Goal: Information Seeking & Learning: Compare options

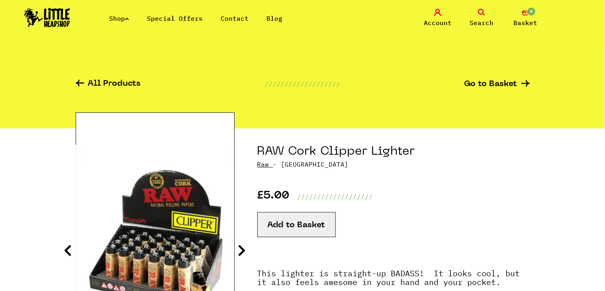
click at [474, 19] on span "Search" at bounding box center [482, 23] width 24 height 10
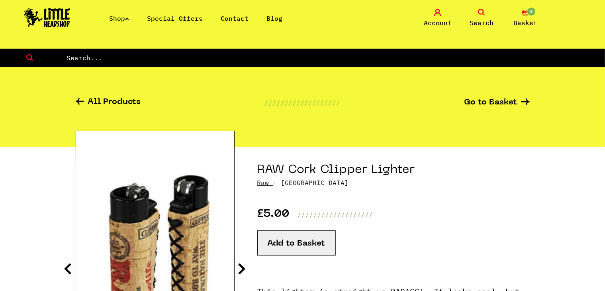
click at [118, 20] on link "Shop" at bounding box center [119, 18] width 20 height 8
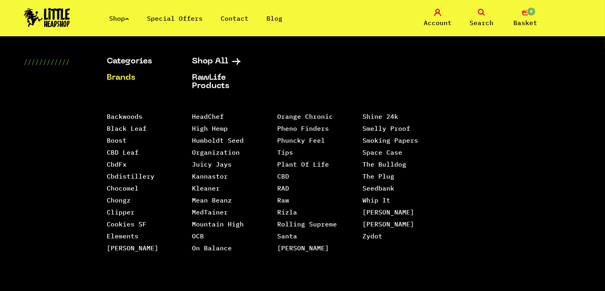
click at [128, 79] on link "Brands" at bounding box center [139, 78] width 65 height 8
click at [281, 196] on link "Raw" at bounding box center [283, 200] width 12 height 8
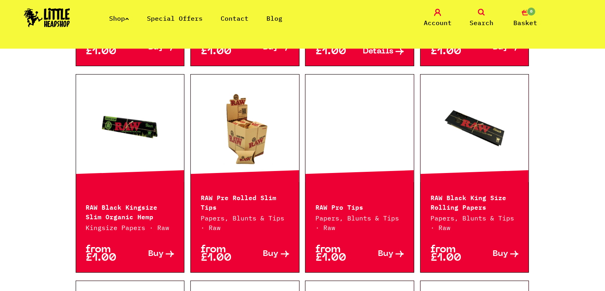
scroll to position [812, 0]
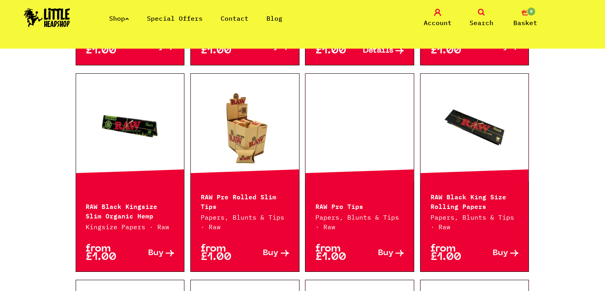
click at [256, 145] on link at bounding box center [245, 128] width 108 height 80
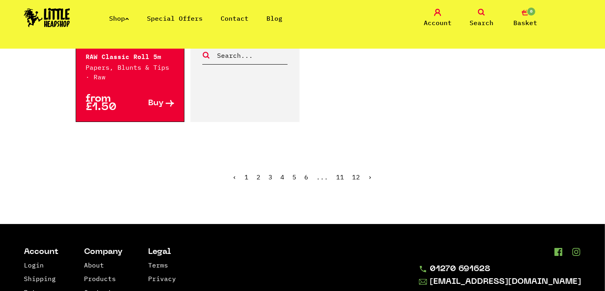
scroll to position [1374, 0]
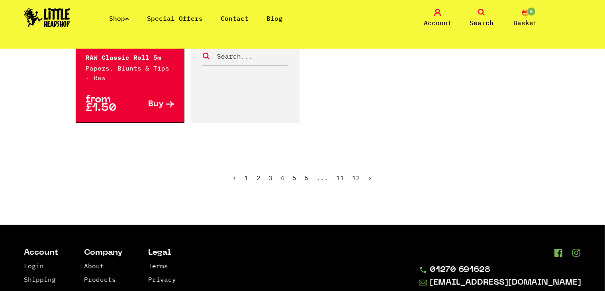
click at [259, 179] on link "2" at bounding box center [259, 178] width 4 height 8
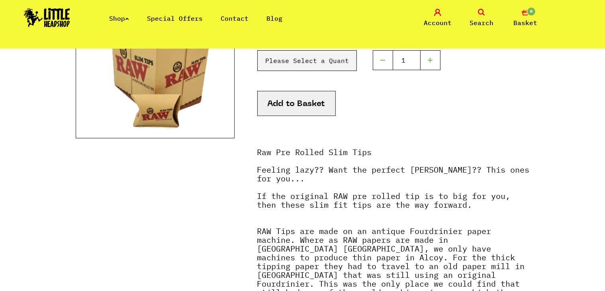
scroll to position [172, 0]
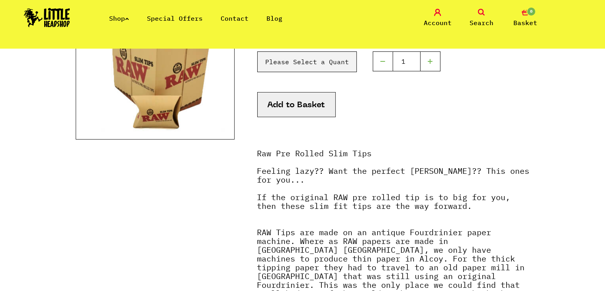
click at [200, 127] on img at bounding box center [155, 39] width 159 height 199
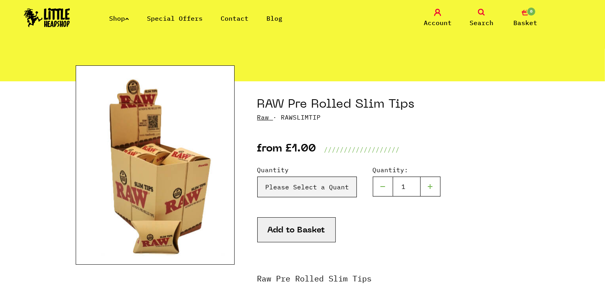
scroll to position [46, 0]
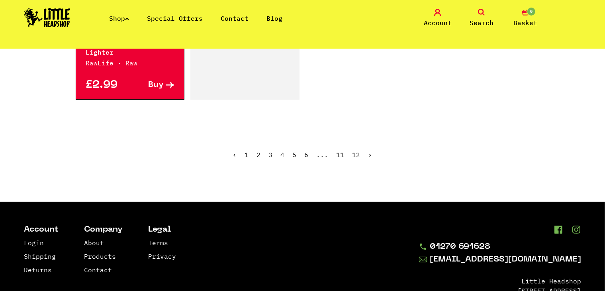
scroll to position [1378, 0]
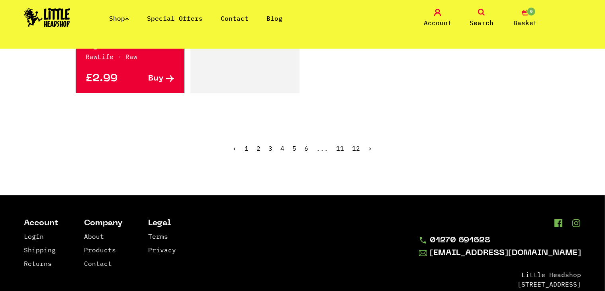
click at [258, 144] on span "2" at bounding box center [259, 148] width 4 height 8
click at [271, 144] on link "3" at bounding box center [271, 148] width 4 height 8
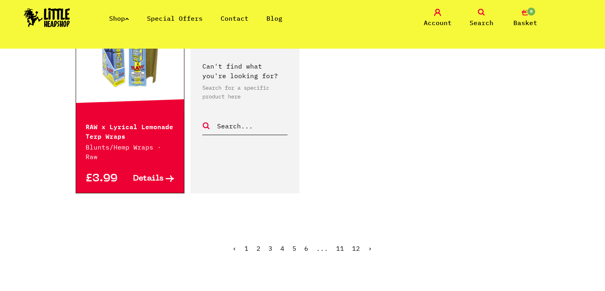
scroll to position [1268, 0]
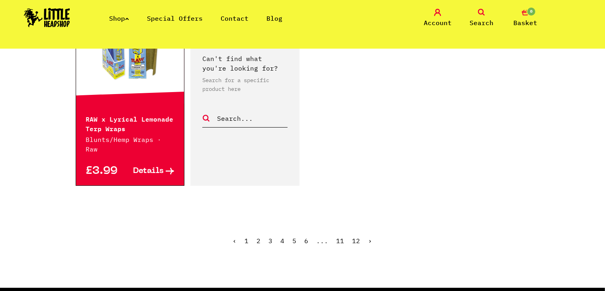
click at [283, 237] on link "4" at bounding box center [283, 241] width 4 height 8
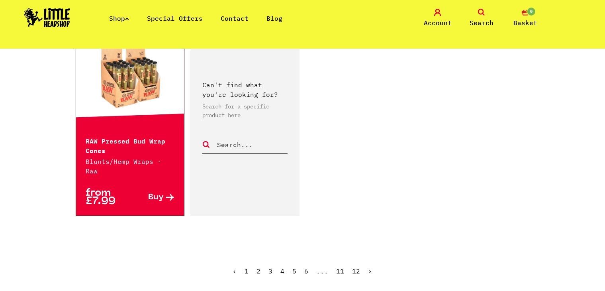
scroll to position [1248, 0]
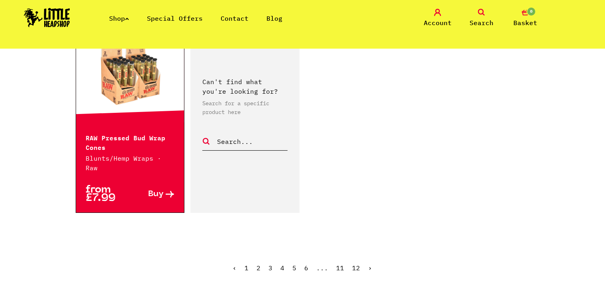
click at [296, 264] on link "5" at bounding box center [295, 268] width 4 height 8
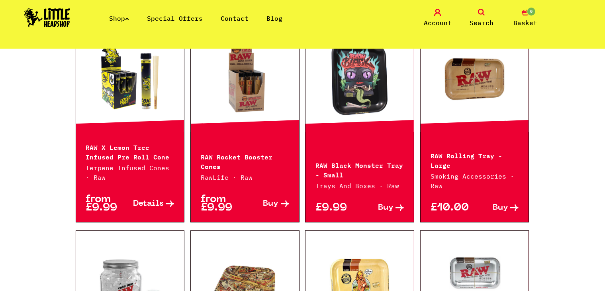
scroll to position [825, 0]
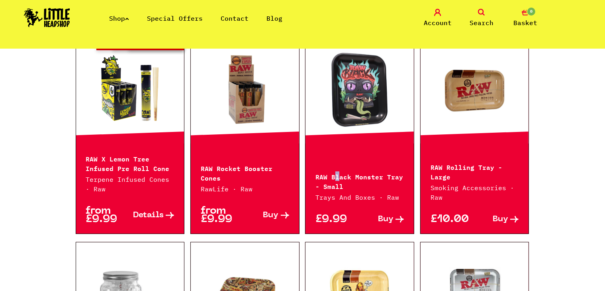
drag, startPoint x: 384, startPoint y: 99, endPoint x: 337, endPoint y: 179, distance: 92.6
click at [337, 179] on p "RAW Black Monster Tray - Small" at bounding box center [360, 180] width 88 height 19
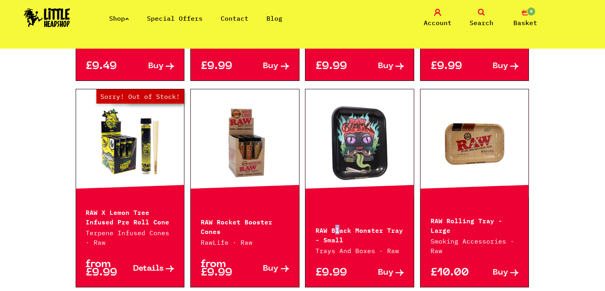
scroll to position [765, 0]
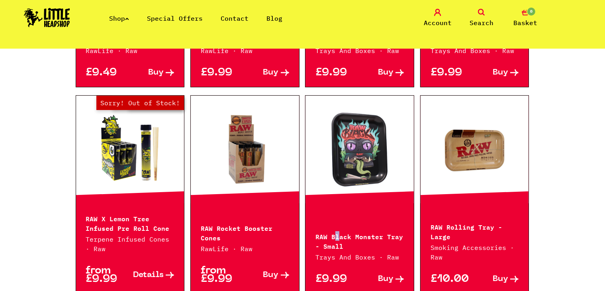
click at [335, 117] on link at bounding box center [360, 150] width 108 height 80
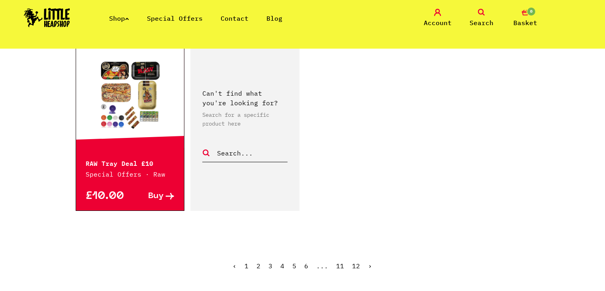
scroll to position [1246, 0]
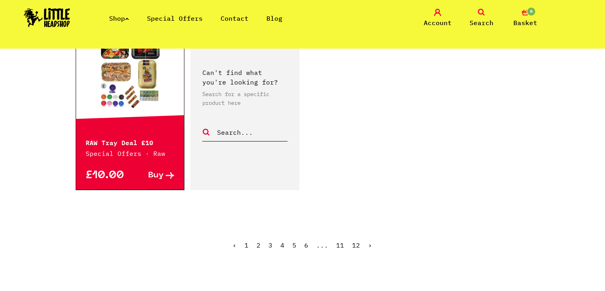
click at [307, 246] on link "6" at bounding box center [307, 245] width 4 height 8
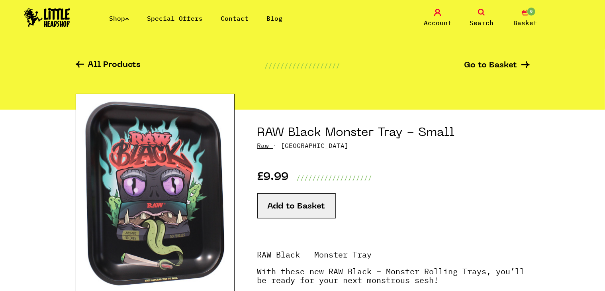
scroll to position [19, 0]
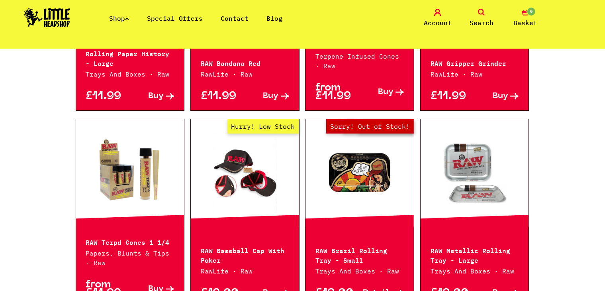
scroll to position [805, 0]
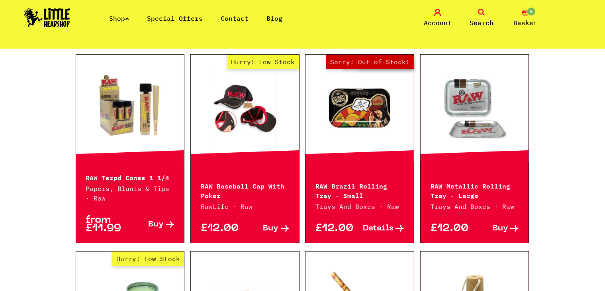
drag, startPoint x: 355, startPoint y: 93, endPoint x: 334, endPoint y: 117, distance: 31.6
click at [334, 117] on link "Out of Stock Hurry! Low Stock Sorry! Out of Stock!" at bounding box center [360, 109] width 108 height 80
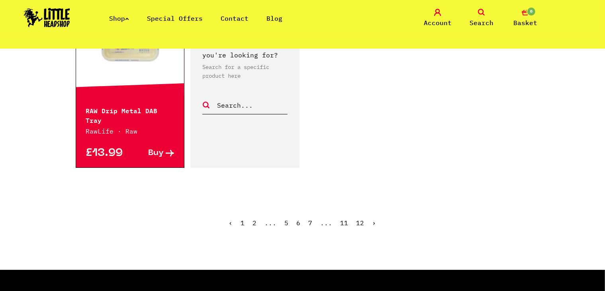
scroll to position [1260, 0]
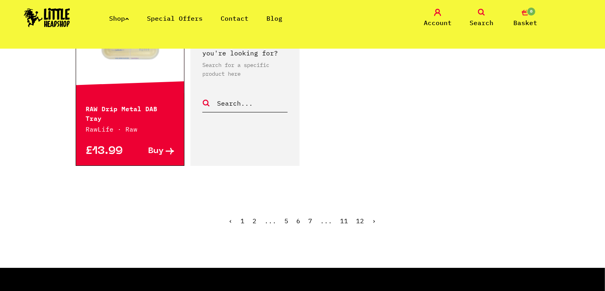
click at [312, 217] on link "7" at bounding box center [311, 221] width 4 height 8
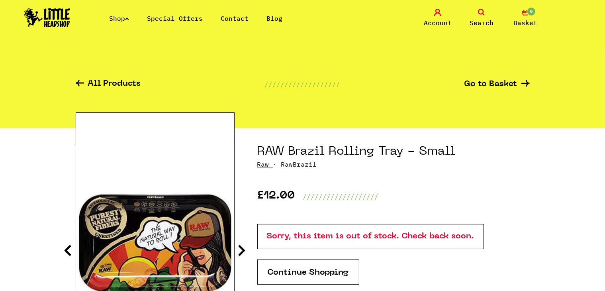
scroll to position [81, 0]
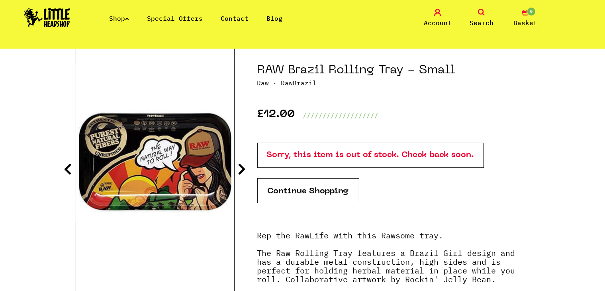
click at [241, 171] on icon at bounding box center [242, 169] width 8 height 13
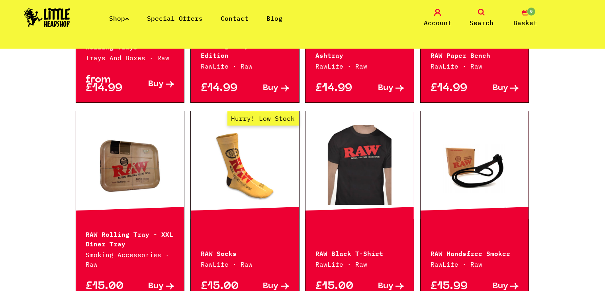
scroll to position [452, 0]
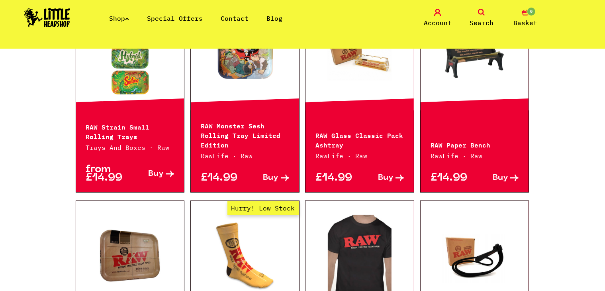
click at [440, 77] on link at bounding box center [475, 57] width 108 height 80
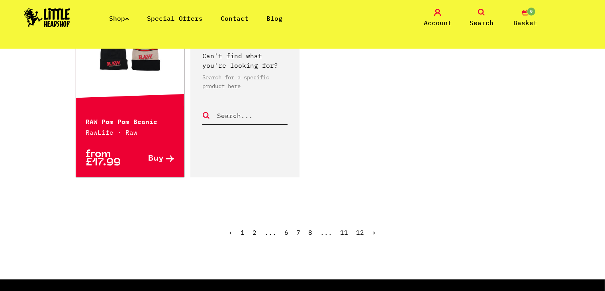
scroll to position [1248, 0]
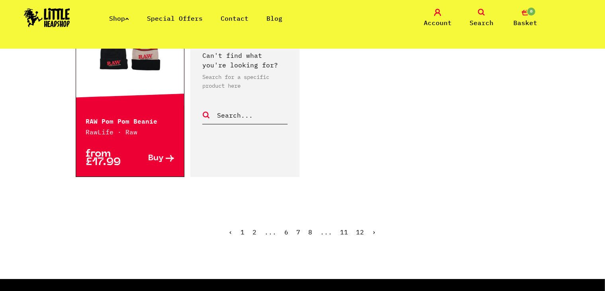
click at [310, 233] on link "8" at bounding box center [311, 232] width 4 height 8
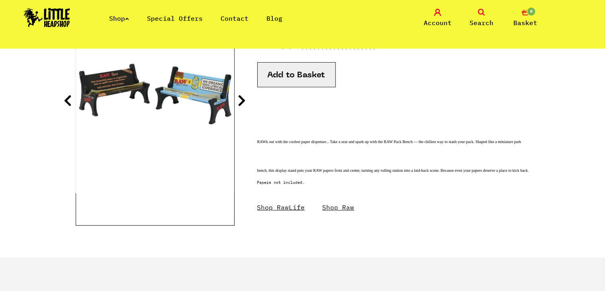
scroll to position [148, 0]
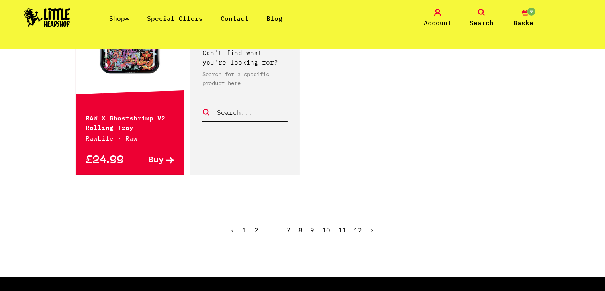
scroll to position [1224, 0]
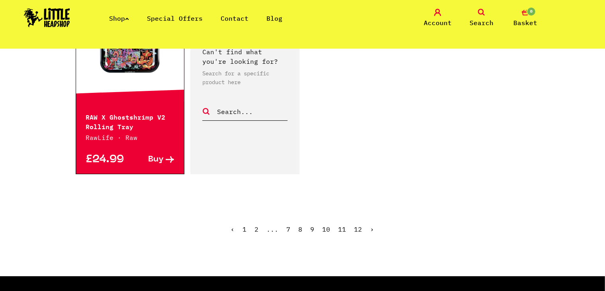
click at [314, 228] on link "9" at bounding box center [313, 229] width 4 height 8
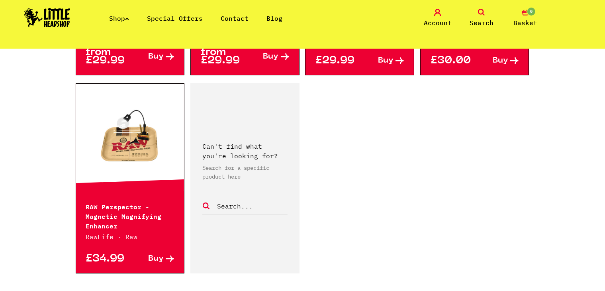
scroll to position [1150, 0]
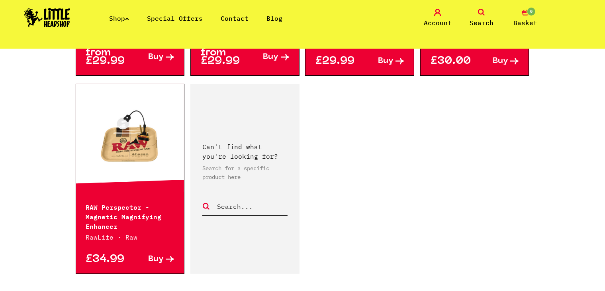
click at [128, 129] on link at bounding box center [130, 138] width 108 height 80
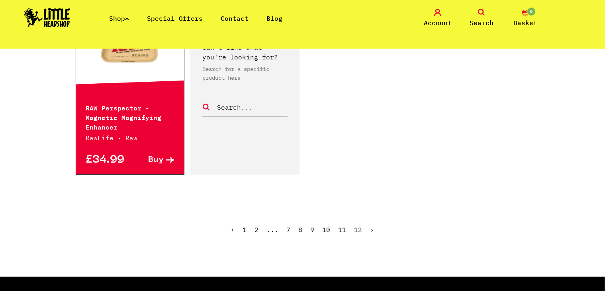
scroll to position [1251, 0]
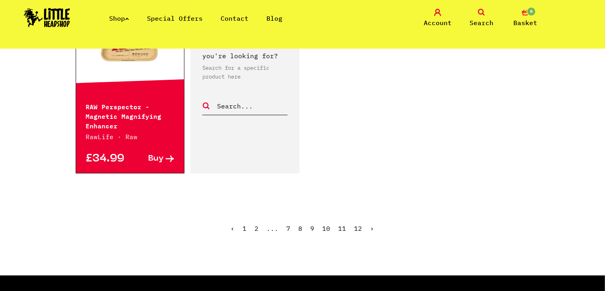
click at [323, 224] on link "10" at bounding box center [327, 228] width 8 height 8
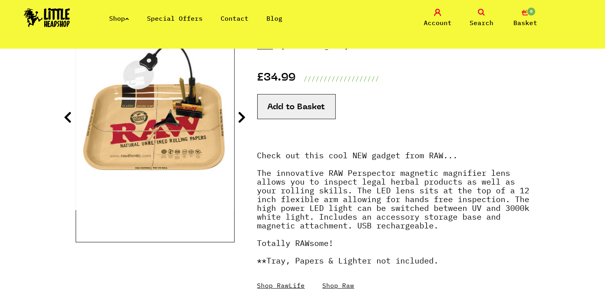
scroll to position [134, 0]
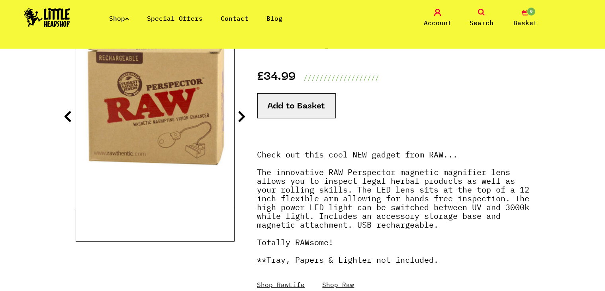
click at [435, 23] on span "Account" at bounding box center [438, 23] width 28 height 10
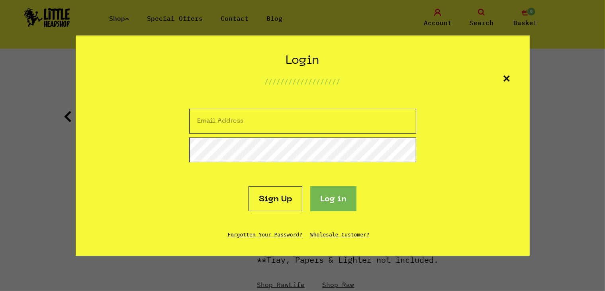
click at [509, 75] on icon at bounding box center [507, 78] width 6 height 6
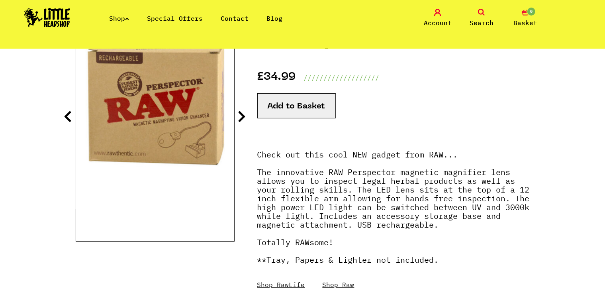
scroll to position [0, 0]
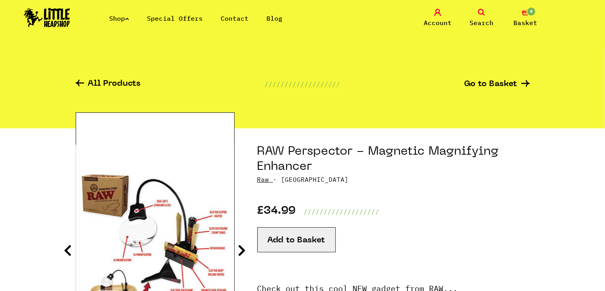
click at [478, 6] on div "Shop Special Offers Contact Blog Account Search 0 Basket" at bounding box center [302, 18] width 605 height 36
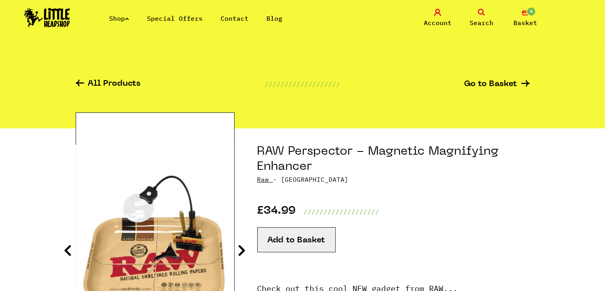
click at [180, 218] on img at bounding box center [155, 244] width 159 height 198
click at [69, 248] on icon at bounding box center [68, 250] width 8 height 13
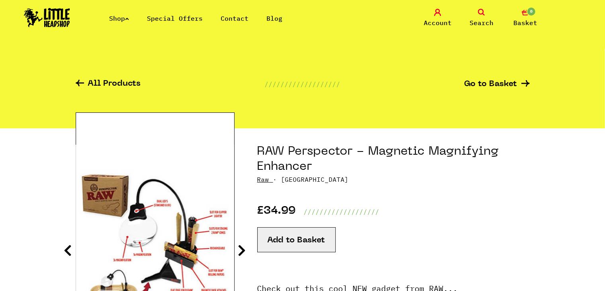
click at [181, 225] on img at bounding box center [155, 244] width 159 height 198
click at [483, 24] on span "Search" at bounding box center [482, 23] width 24 height 10
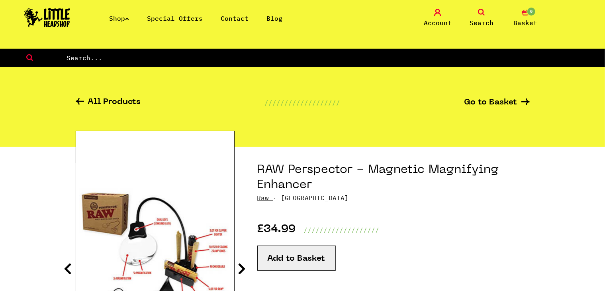
click at [80, 61] on input "text" at bounding box center [336, 58] width 540 height 10
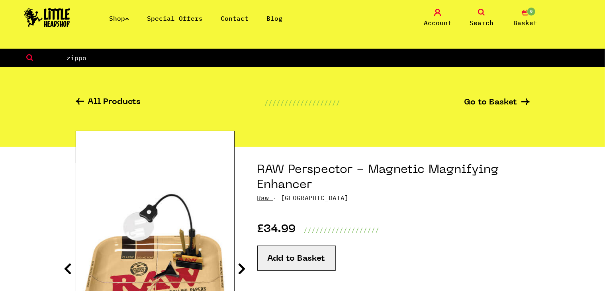
type input "zippo"
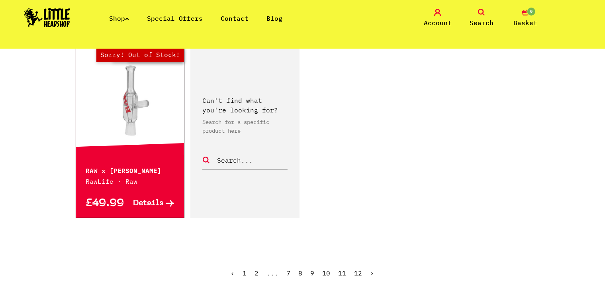
scroll to position [1171, 0]
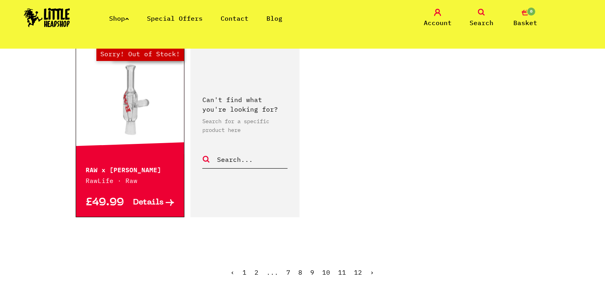
click at [342, 270] on link "11" at bounding box center [343, 272] width 8 height 8
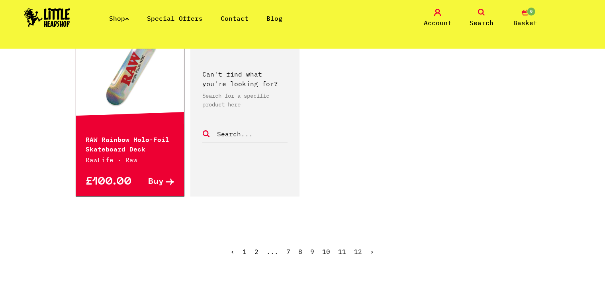
scroll to position [1230, 0]
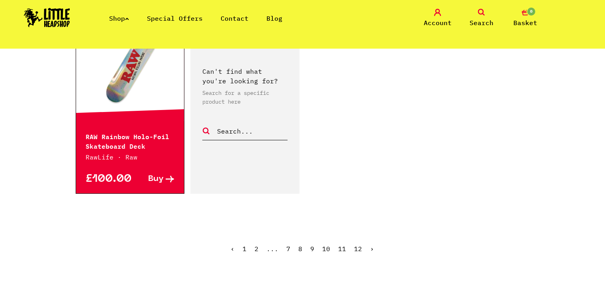
click at [359, 245] on link "12" at bounding box center [359, 249] width 8 height 8
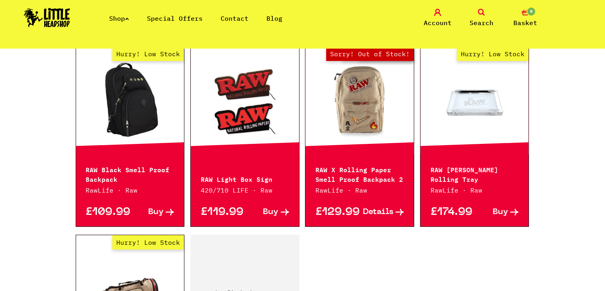
scroll to position [227, 0]
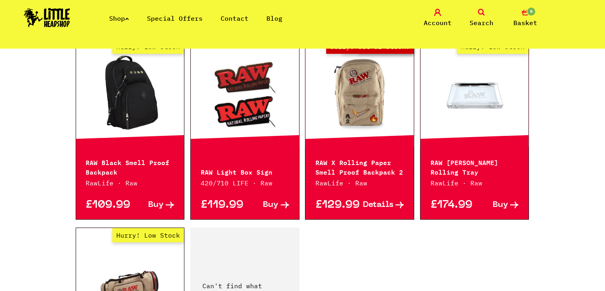
click at [485, 13] on link "Search" at bounding box center [482, 18] width 40 height 19
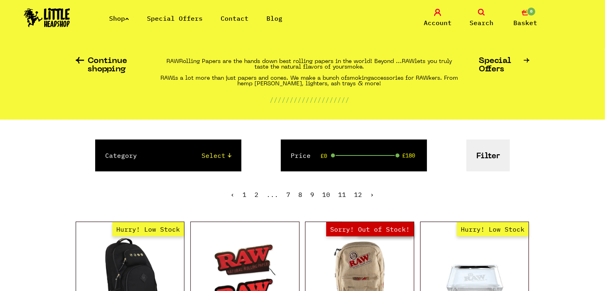
scroll to position [0, 0]
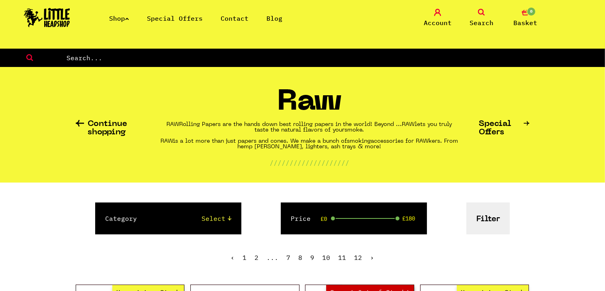
click at [342, 61] on input "text" at bounding box center [336, 58] width 540 height 10
type input "Playing Cards"
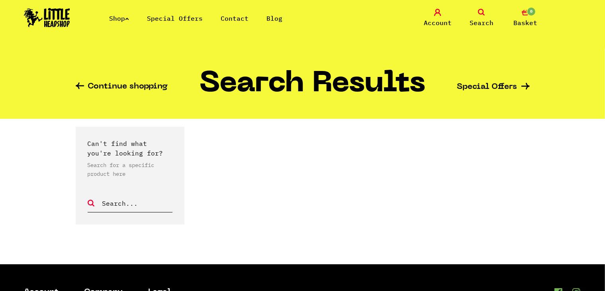
click at [121, 18] on link "Shop" at bounding box center [119, 18] width 20 height 8
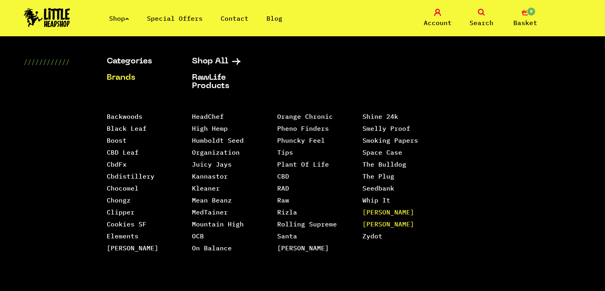
click at [379, 208] on link "[PERSON_NAME] [PERSON_NAME]" at bounding box center [389, 218] width 52 height 20
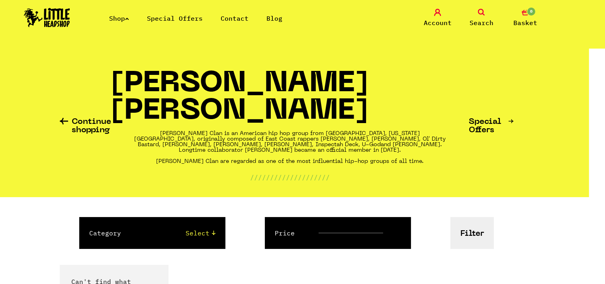
scroll to position [0, 16]
click at [124, 18] on link "Shop" at bounding box center [119, 18] width 20 height 8
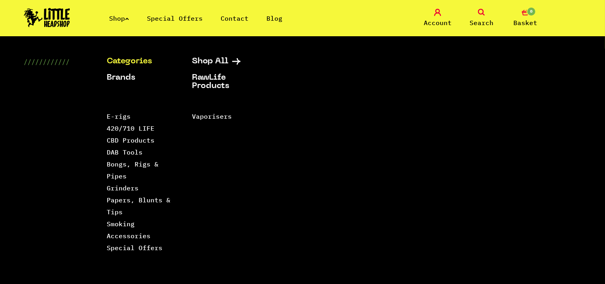
click at [124, 18] on link "Shop" at bounding box center [119, 18] width 20 height 8
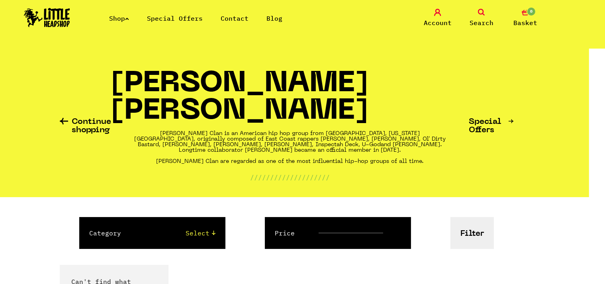
click at [481, 14] on icon at bounding box center [481, 12] width 7 height 7
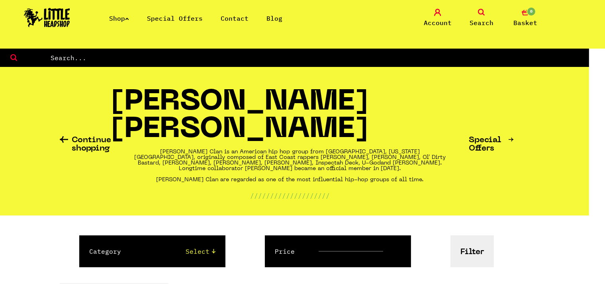
click at [488, 136] on link "Special Offers" at bounding box center [492, 144] width 45 height 17
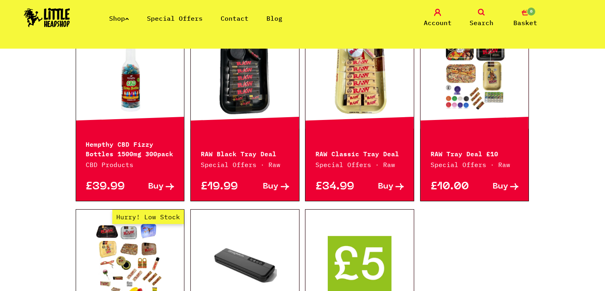
scroll to position [562, 0]
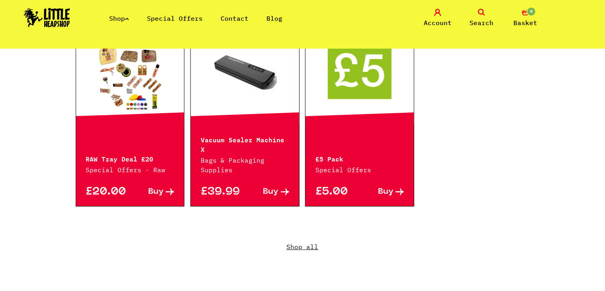
click at [312, 236] on link "Shop all" at bounding box center [303, 252] width 454 height 77
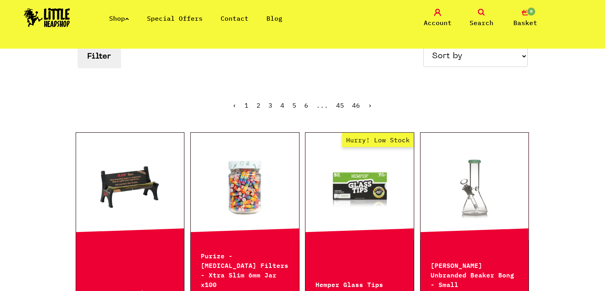
scroll to position [118, 0]
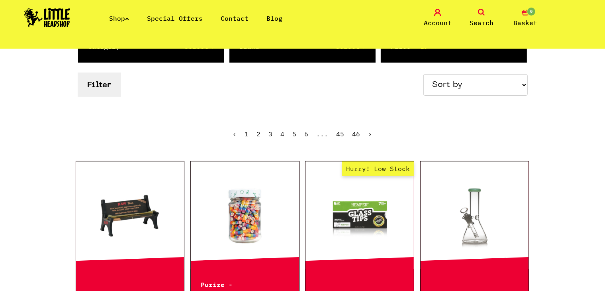
click at [119, 16] on link "Shop" at bounding box center [119, 18] width 20 height 8
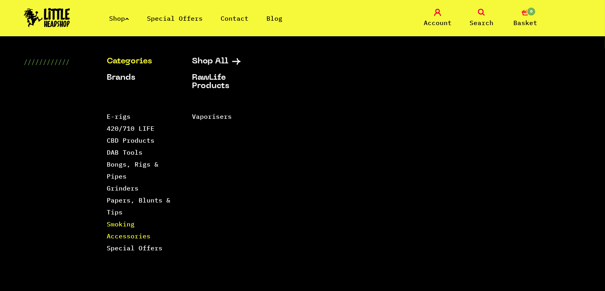
click at [124, 224] on link "Smoking Accessories" at bounding box center [129, 230] width 44 height 20
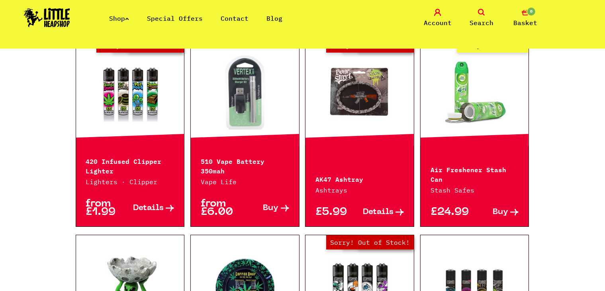
scroll to position [242, 0]
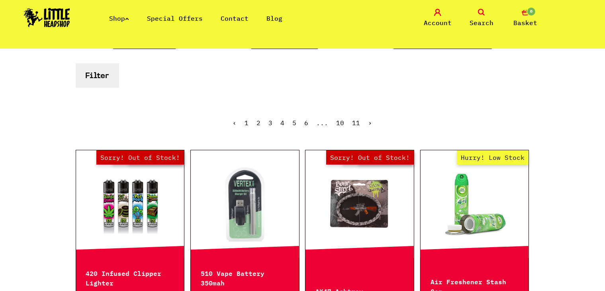
click at [118, 24] on div "Shop Special Offers Contact Blog Account Search 0 Basket" at bounding box center [302, 18] width 605 height 36
click at [127, 17] on link "Shop" at bounding box center [119, 18] width 20 height 8
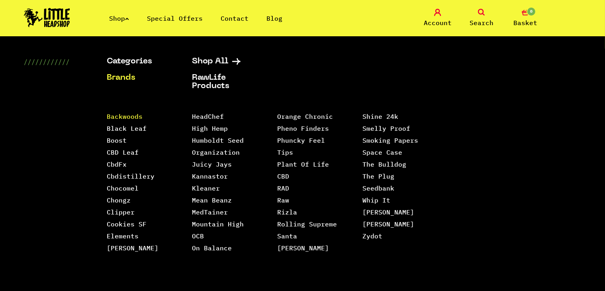
click at [129, 117] on link "Backwoods" at bounding box center [125, 116] width 36 height 8
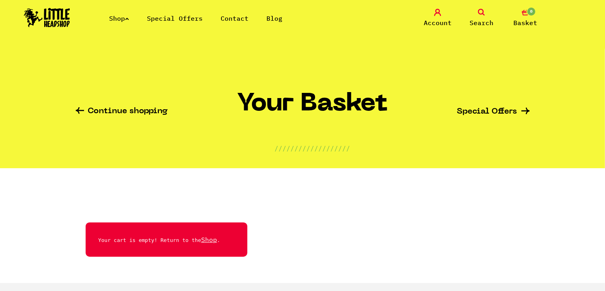
click at [483, 9] on icon at bounding box center [481, 12] width 7 height 7
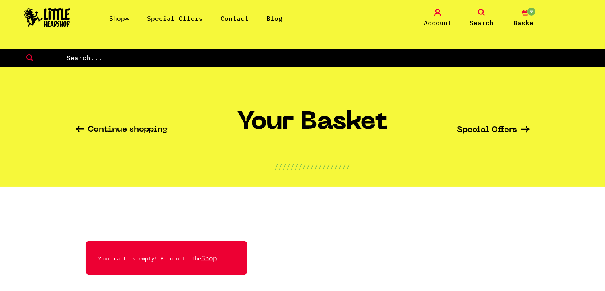
click at [120, 15] on link "Shop" at bounding box center [119, 18] width 20 height 8
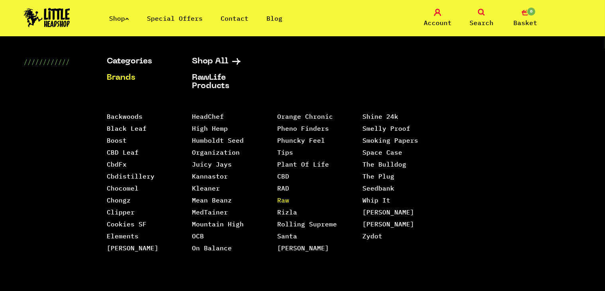
click at [283, 196] on link "Raw" at bounding box center [283, 200] width 12 height 8
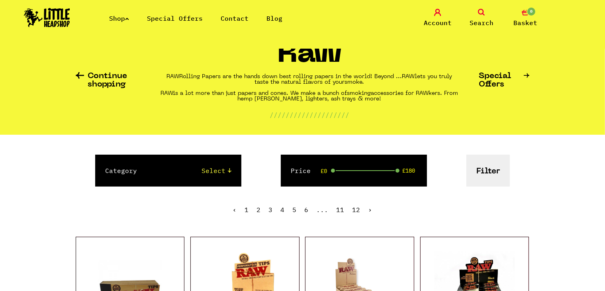
scroll to position [35, 0]
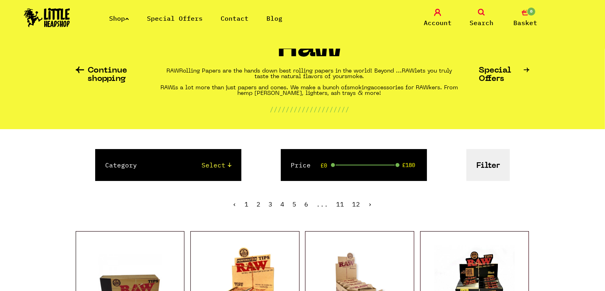
click at [221, 166] on select "Select Papers, Blunts & Tips 420/710 LIFE Smoking Accessories Trays And Boxes G…" at bounding box center [192, 165] width 79 height 10
select select "1"
click at [153, 160] on select "Select Papers, Blunts & Tips 420/710 LIFE Smoking Accessories Trays And Boxes G…" at bounding box center [192, 165] width 79 height 10
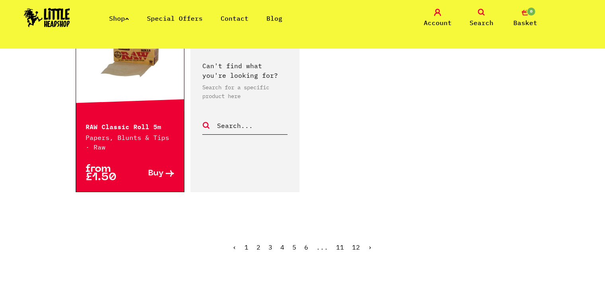
scroll to position [1309, 0]
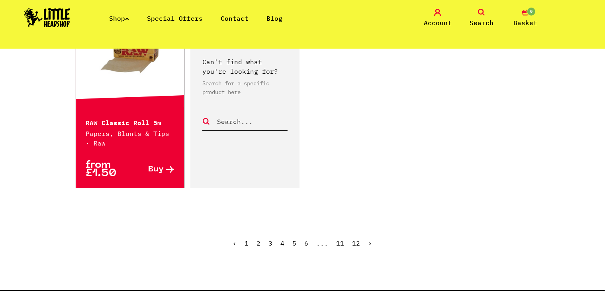
click at [258, 241] on link "2" at bounding box center [259, 243] width 4 height 8
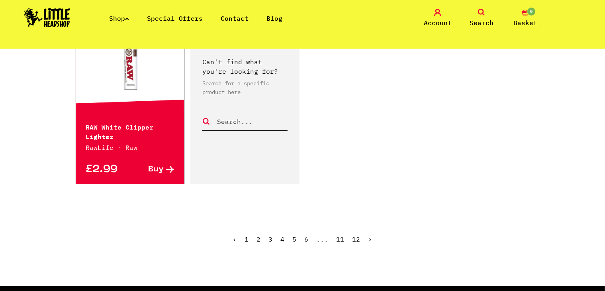
scroll to position [1287, 0]
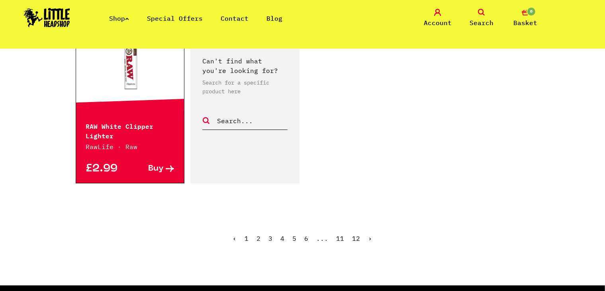
click at [282, 234] on link "4" at bounding box center [283, 238] width 4 height 8
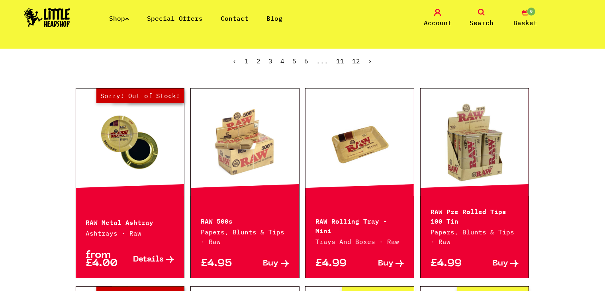
scroll to position [195, 0]
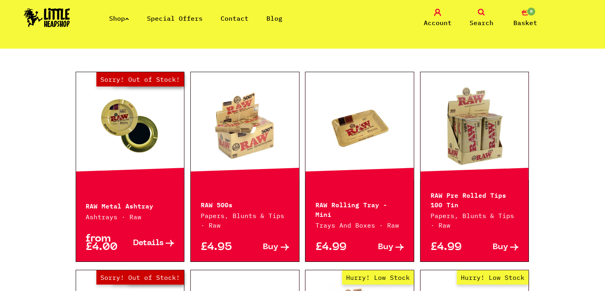
click at [196, 118] on link at bounding box center [245, 126] width 108 height 80
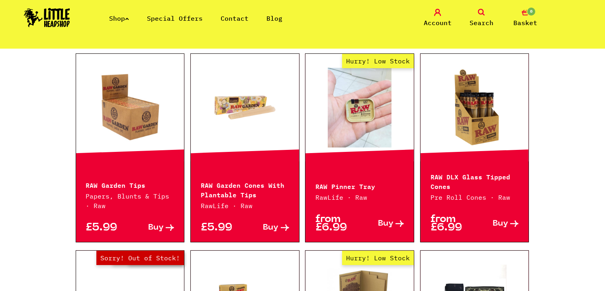
scroll to position [821, 0]
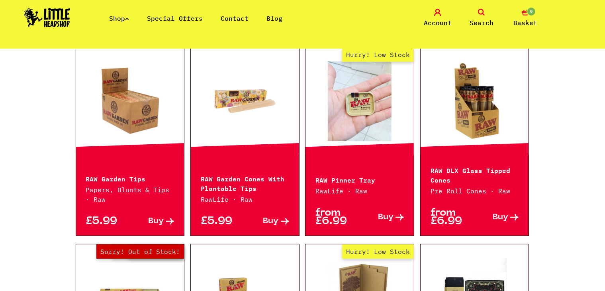
click at [108, 123] on link at bounding box center [130, 101] width 108 height 80
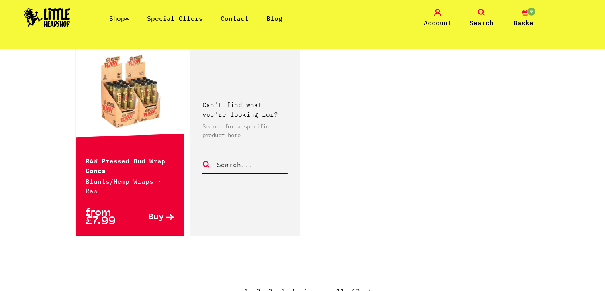
scroll to position [1283, 0]
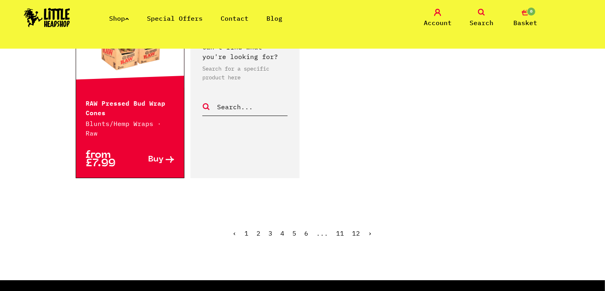
click at [293, 229] on link "5" at bounding box center [295, 233] width 4 height 8
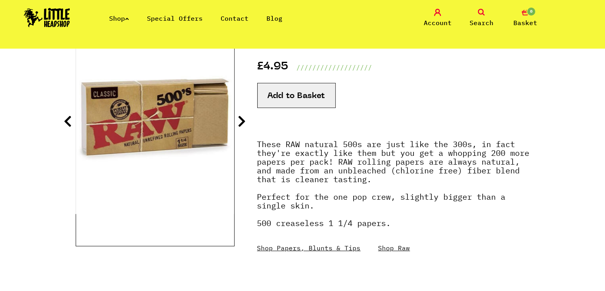
scroll to position [129, 0]
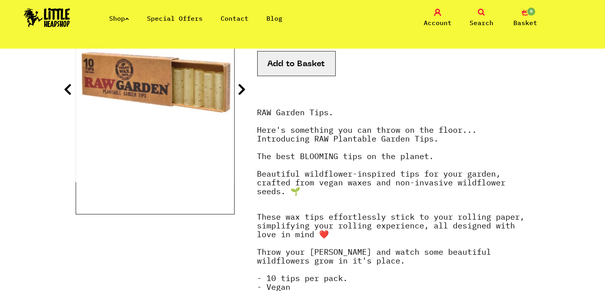
scroll to position [161, 0]
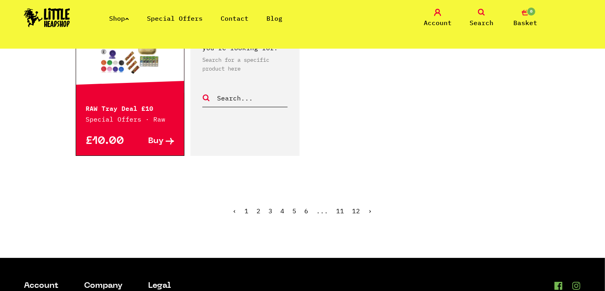
scroll to position [1283, 0]
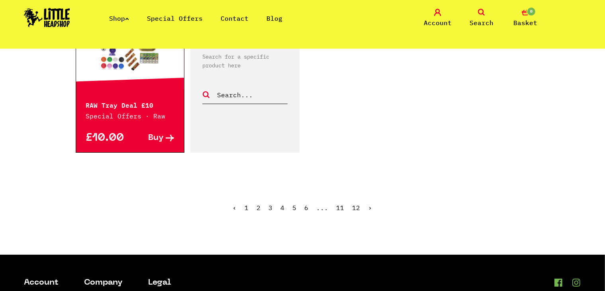
click at [308, 206] on link "6" at bounding box center [307, 208] width 4 height 8
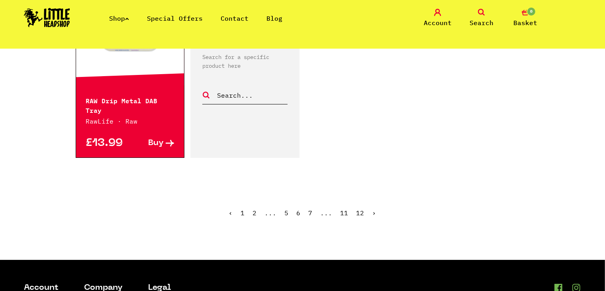
scroll to position [1269, 0]
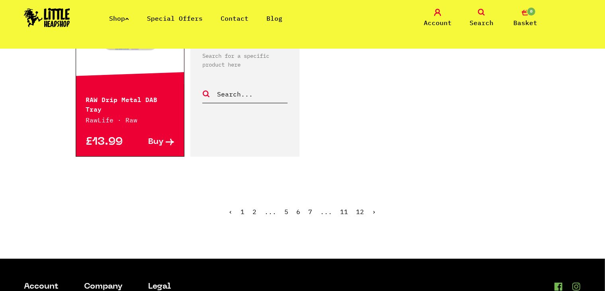
click at [309, 208] on link "7" at bounding box center [311, 212] width 4 height 8
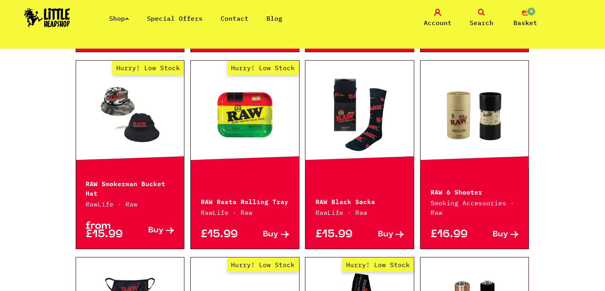
scroll to position [792, 0]
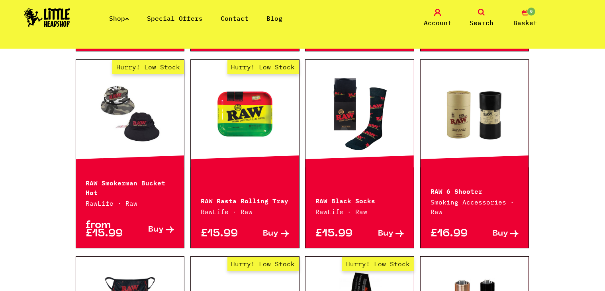
click at [102, 130] on link "Hurry! Low Stock" at bounding box center [130, 114] width 108 height 80
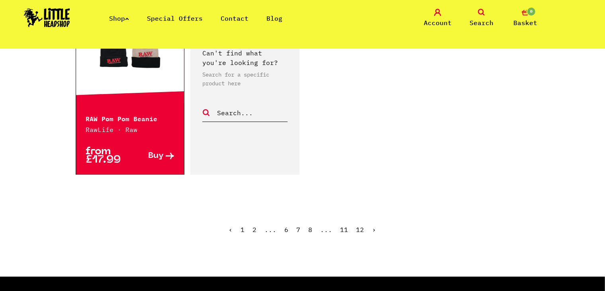
scroll to position [1252, 0]
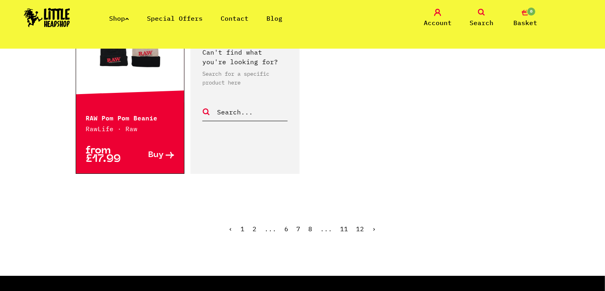
click at [309, 227] on link "8" at bounding box center [311, 229] width 4 height 8
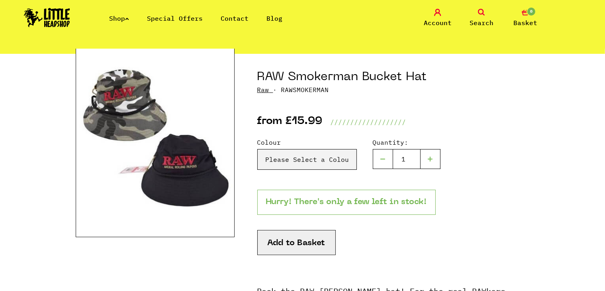
scroll to position [72, 0]
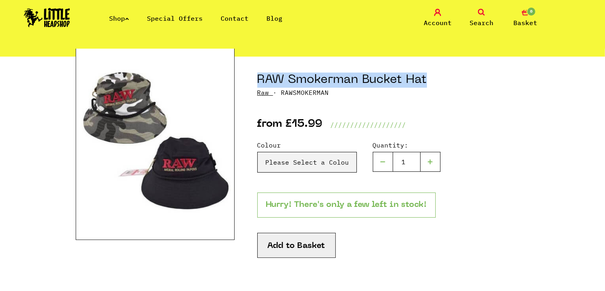
drag, startPoint x: 429, startPoint y: 81, endPoint x: 250, endPoint y: 77, distance: 178.6
click at [250, 77] on section "RAW Smokerman Bucket Hat Raw · RAWSMOKERMAN from £15.99 /////////////////// Col…" at bounding box center [303, 238] width 454 height 363
copy h1 "RAW Smokerman Bucket Hat"
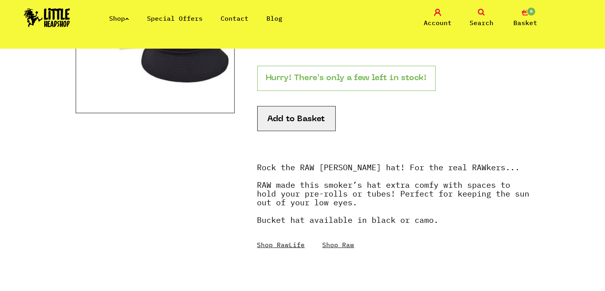
scroll to position [0, 0]
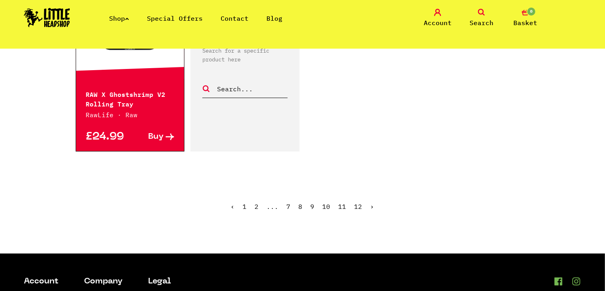
scroll to position [1250, 0]
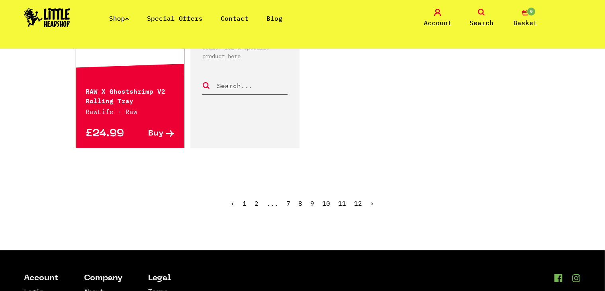
click at [312, 203] on link "9" at bounding box center [313, 203] width 4 height 8
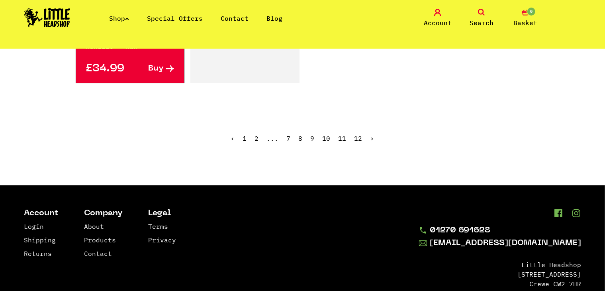
scroll to position [1339, 0]
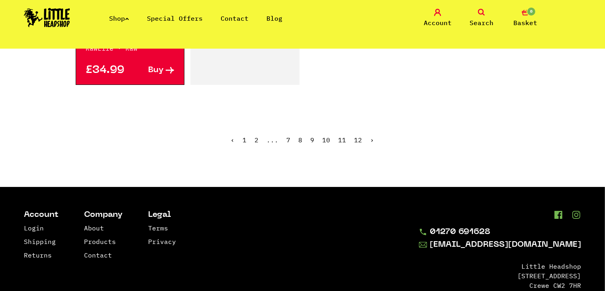
click at [259, 136] on link "2" at bounding box center [257, 140] width 4 height 8
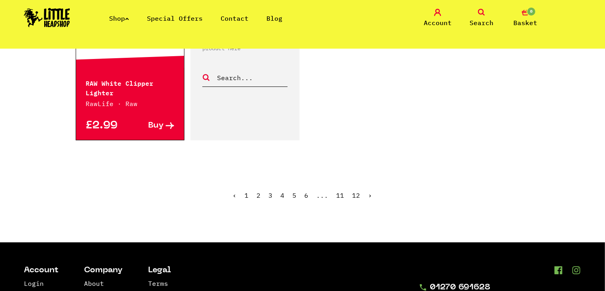
scroll to position [1331, 0]
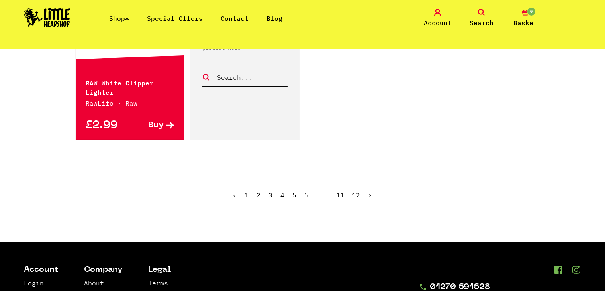
click at [249, 191] on link "1" at bounding box center [247, 195] width 4 height 8
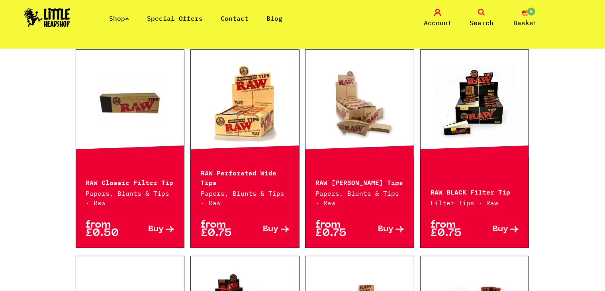
scroll to position [218, 0]
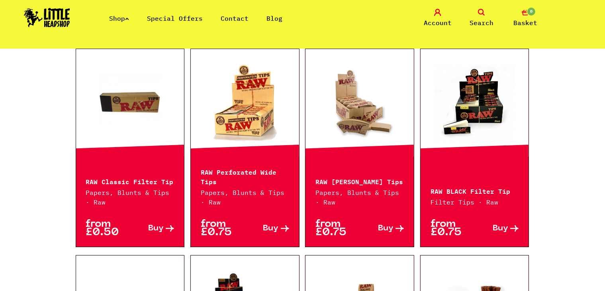
click at [249, 184] on p "RAW Perforated Wide Tips" at bounding box center [245, 176] width 88 height 19
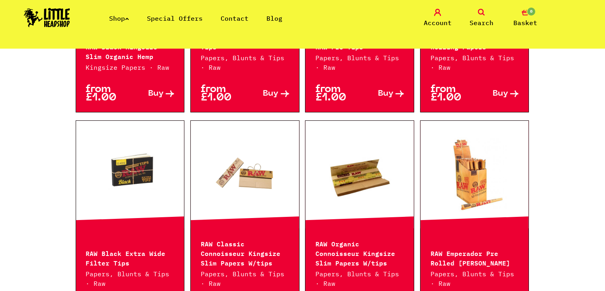
scroll to position [972, 0]
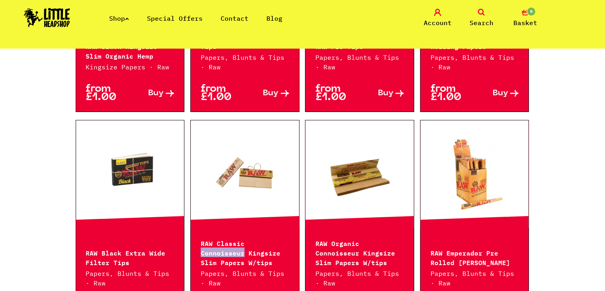
drag, startPoint x: 289, startPoint y: 240, endPoint x: 246, endPoint y: 242, distance: 42.7
click at [246, 242] on p "RAW Classic Connoisseur Kingsize Slim Papers W/tips" at bounding box center [245, 252] width 88 height 29
copy p "Connoisseur"
click at [479, 13] on icon at bounding box center [481, 12] width 7 height 7
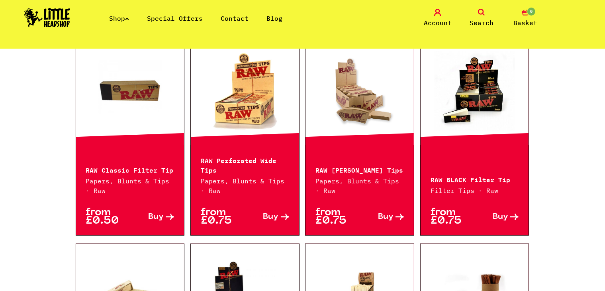
scroll to position [230, 0]
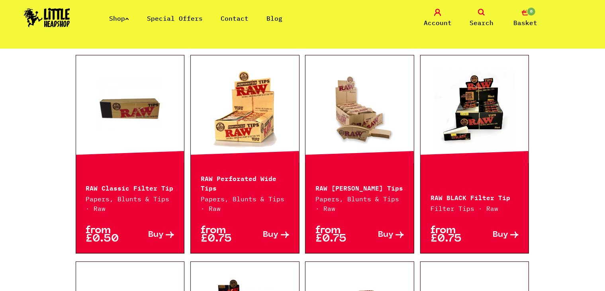
click at [482, 20] on span "Search" at bounding box center [482, 23] width 24 height 10
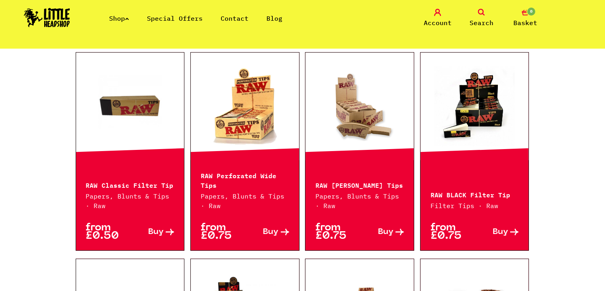
scroll to position [212, 0]
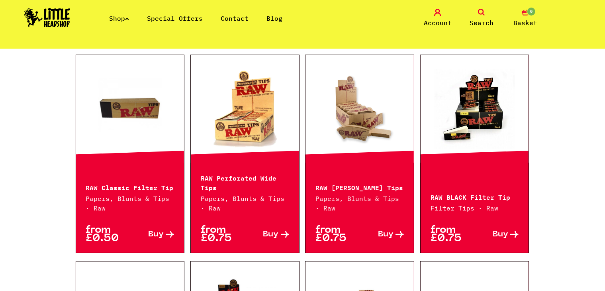
click at [482, 12] on icon at bounding box center [481, 12] width 7 height 7
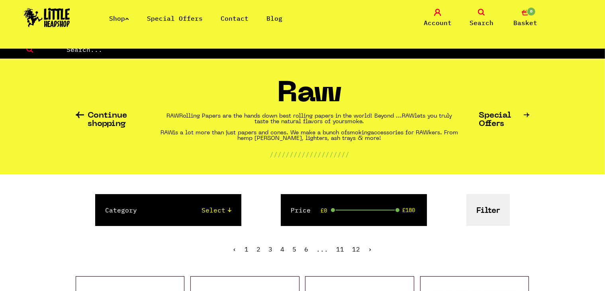
scroll to position [0, 0]
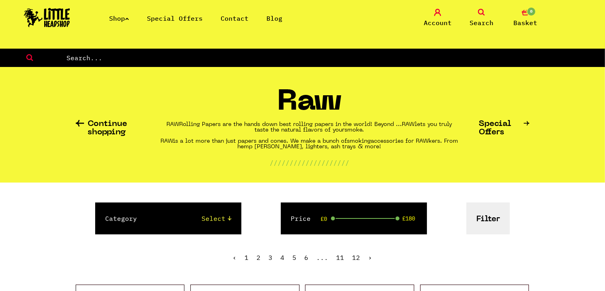
click at [372, 55] on input "text" at bounding box center [336, 58] width 540 height 10
paste input "Connoisseur"
type input "Connoisseur"
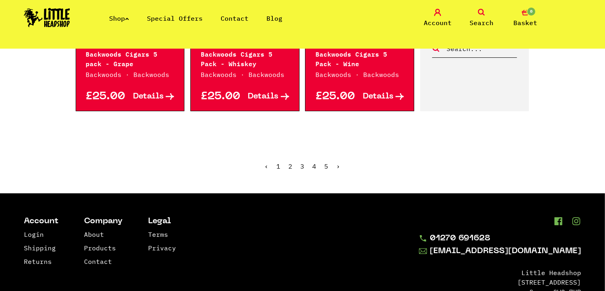
scroll to position [994, 0]
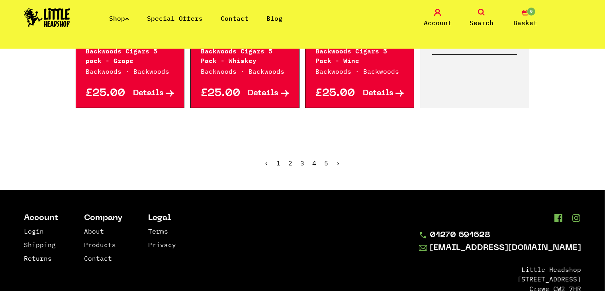
click at [292, 160] on link "2" at bounding box center [291, 163] width 4 height 8
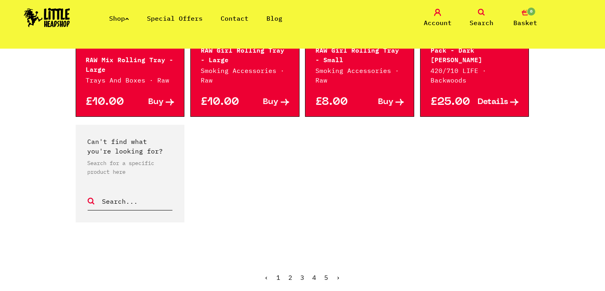
scroll to position [722, 0]
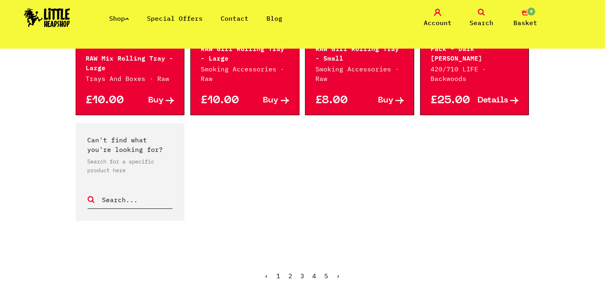
click at [301, 272] on link "3" at bounding box center [303, 276] width 4 height 8
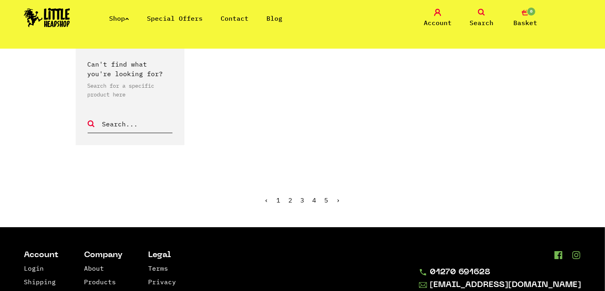
scroll to position [770, 0]
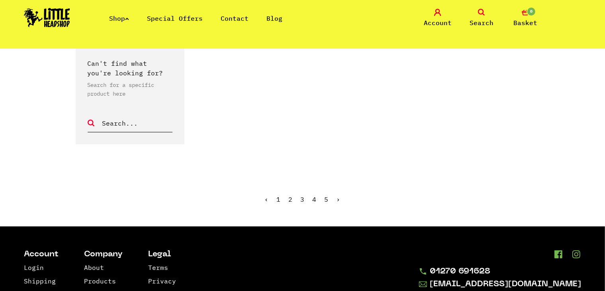
click at [313, 197] on link "4" at bounding box center [315, 199] width 4 height 8
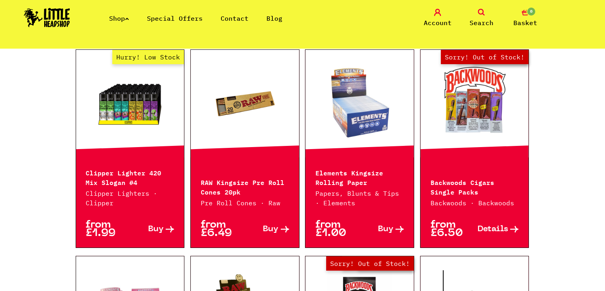
scroll to position [177, 0]
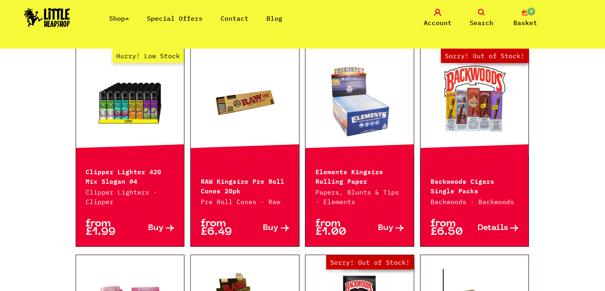
click at [138, 122] on link "Hurry! Low Stock" at bounding box center [130, 103] width 108 height 80
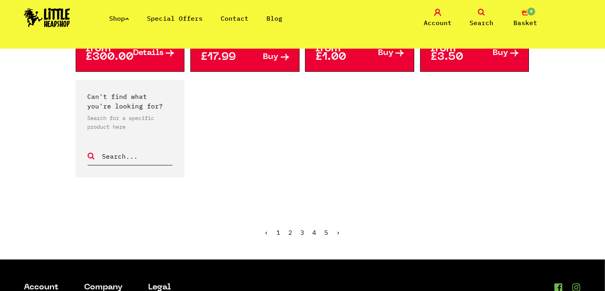
scroll to position [819, 0]
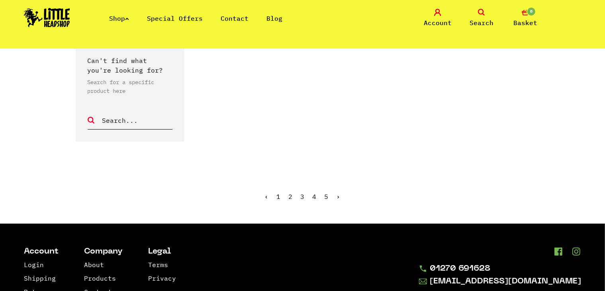
click at [325, 198] on link "5" at bounding box center [327, 197] width 4 height 8
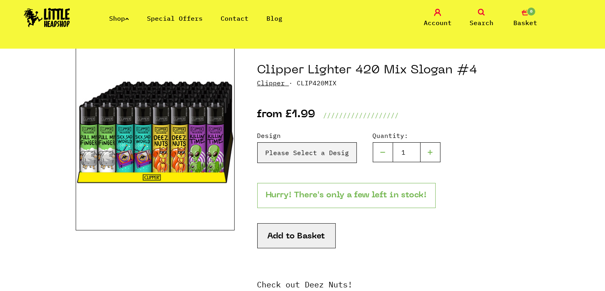
scroll to position [80, 0]
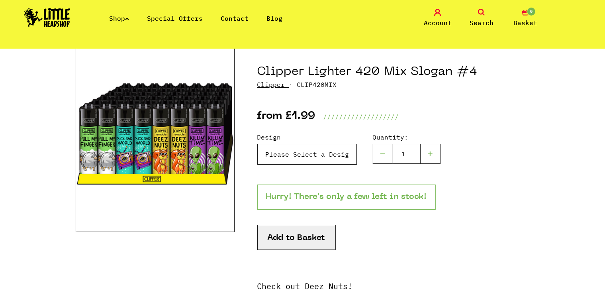
click at [279, 152] on select "Please Select a Design Pull My Finger - £1.99 Sick, sad world - £1.99 Clipper L…" at bounding box center [307, 154] width 100 height 21
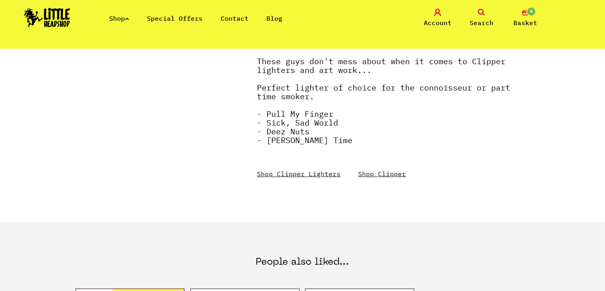
scroll to position [340, 0]
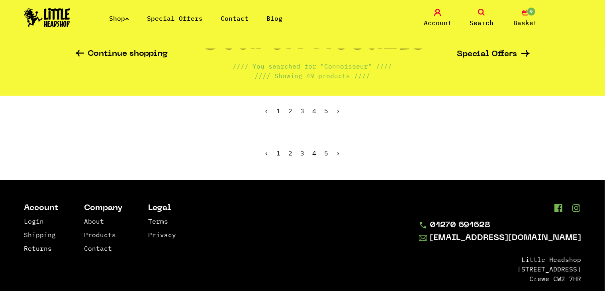
scroll to position [51, 0]
